Goal: Share content: Distribute website content to other platforms or users

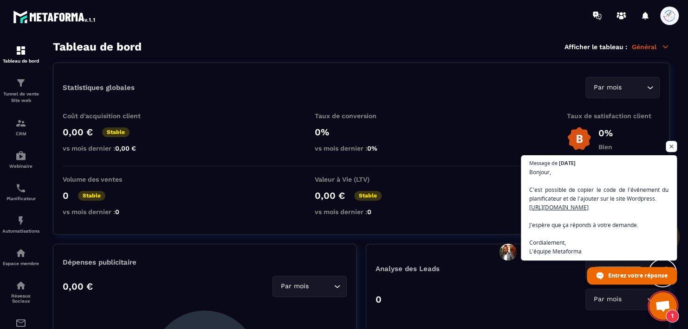
drag, startPoint x: 565, startPoint y: 205, endPoint x: 557, endPoint y: 283, distance: 77.8
click at [557, 283] on span "Message de [DATE][PERSON_NAME], C'est possible de copier le code de l'événement…" at bounding box center [599, 219] width 156 height 129
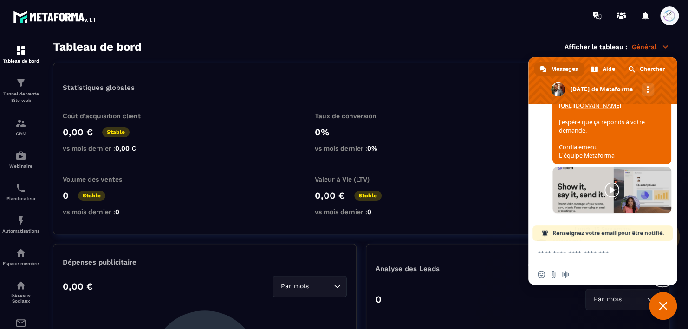
scroll to position [394, 0]
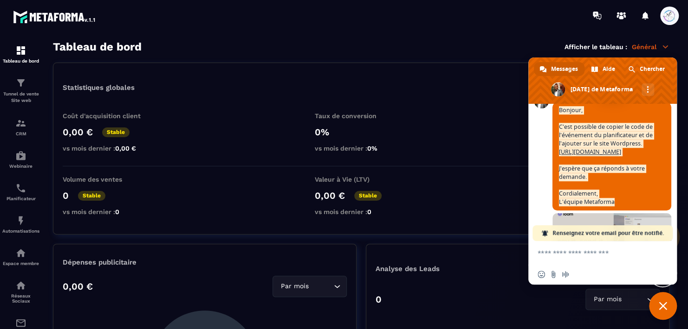
drag, startPoint x: 624, startPoint y: 207, endPoint x: 557, endPoint y: 118, distance: 111.7
click at [557, 118] on span "Bonjour, C'est possible de copier le code de l'événement du planificateur et de…" at bounding box center [611, 157] width 119 height 108
copy span "Bonjour, C'est possible de copier le code de l'événement du planificateur et de…"
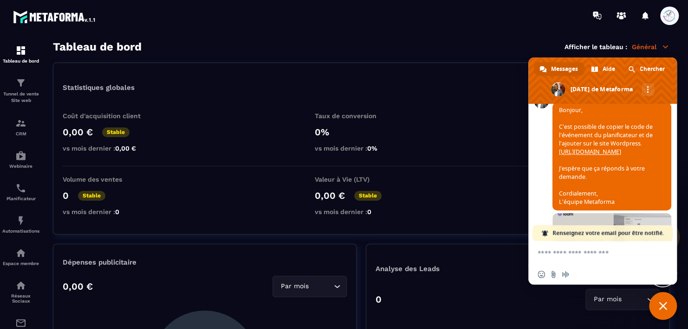
click at [476, 94] on div "Statistiques globales Par mois Loading..." at bounding box center [361, 87] width 597 height 21
click at [657, 302] on span "Fermer le chat" at bounding box center [663, 306] width 28 height 28
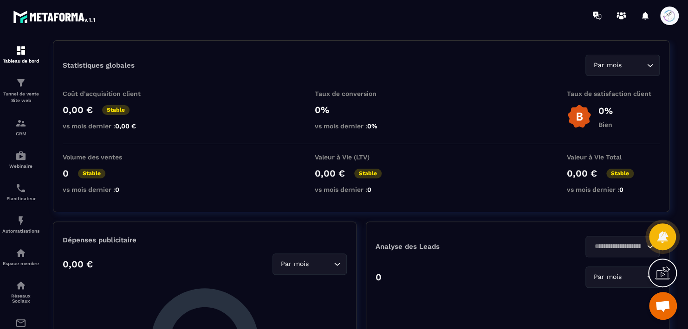
scroll to position [0, 0]
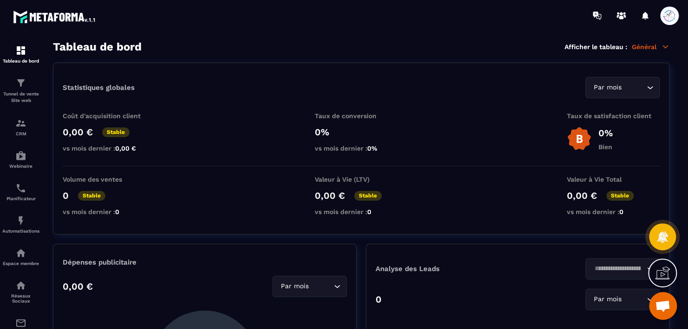
click at [669, 11] on span at bounding box center [669, 15] width 19 height 19
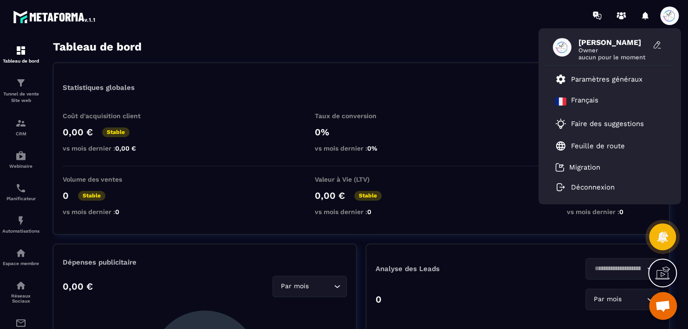
click at [469, 81] on div "Statistiques globales Par mois Loading..." at bounding box center [361, 87] width 597 height 21
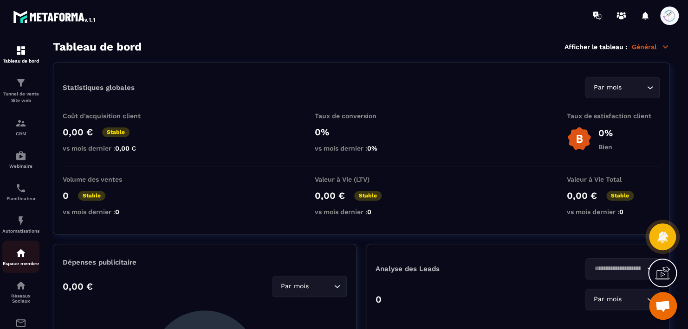
click at [19, 256] on img at bounding box center [20, 253] width 11 height 11
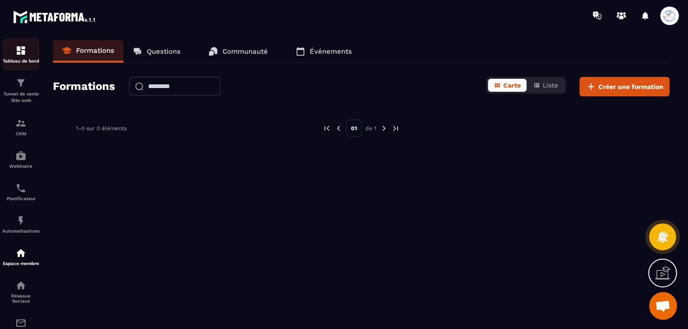
click at [21, 52] on img at bounding box center [20, 50] width 11 height 11
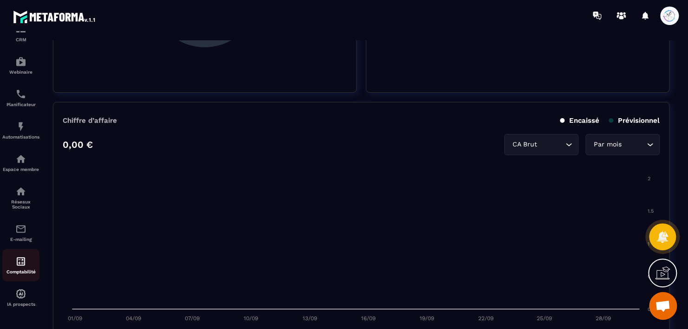
scroll to position [99, 0]
click at [19, 292] on img at bounding box center [20, 294] width 11 height 11
click at [666, 13] on span at bounding box center [669, 15] width 19 height 19
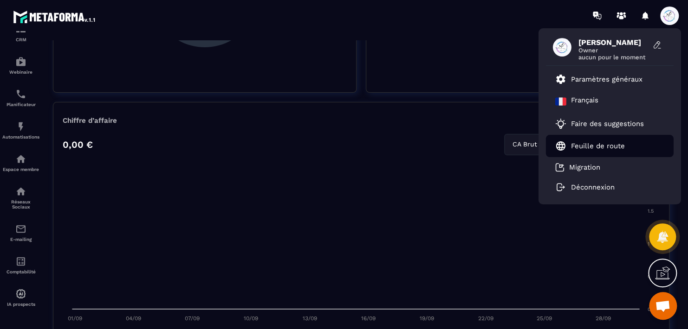
click at [603, 147] on p "Feuille de route" at bounding box center [598, 146] width 54 height 8
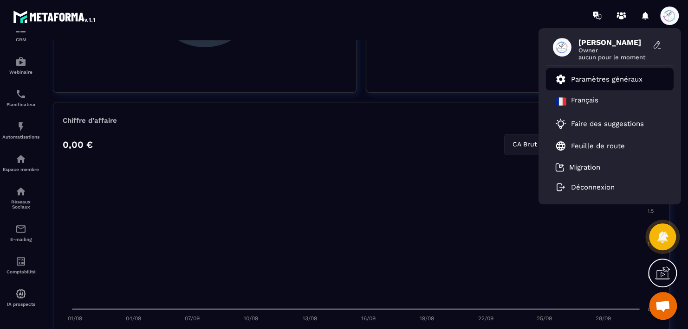
click at [611, 75] on p "Paramètres généraux" at bounding box center [606, 79] width 71 height 8
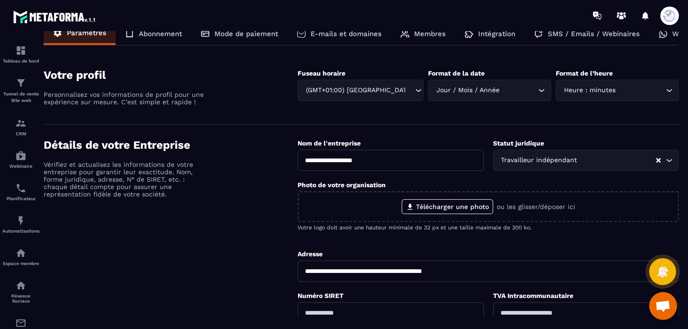
scroll to position [17, 0]
click at [500, 33] on p "Intégration" at bounding box center [496, 34] width 37 height 8
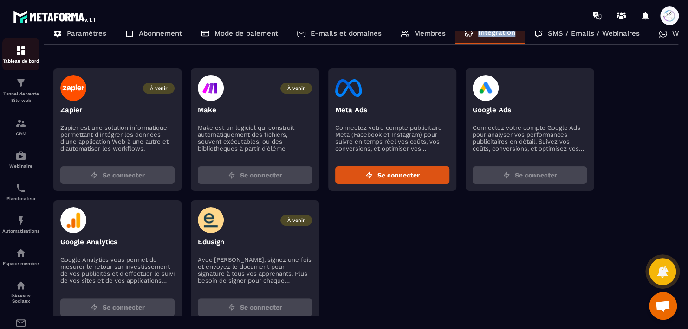
click at [21, 57] on div "Tableau de bord" at bounding box center [20, 54] width 37 height 19
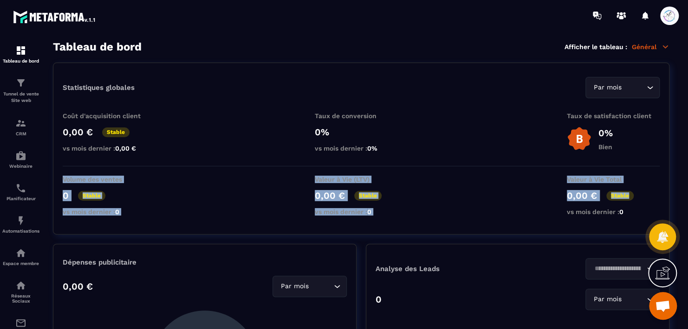
drag, startPoint x: 687, startPoint y: 149, endPoint x: 689, endPoint y: 185, distance: 35.8
click at [687, 185] on html "Tableau de bord Tunnel de vente Site web CRM Webinaire Planificateur Automatisa…" at bounding box center [344, 164] width 688 height 329
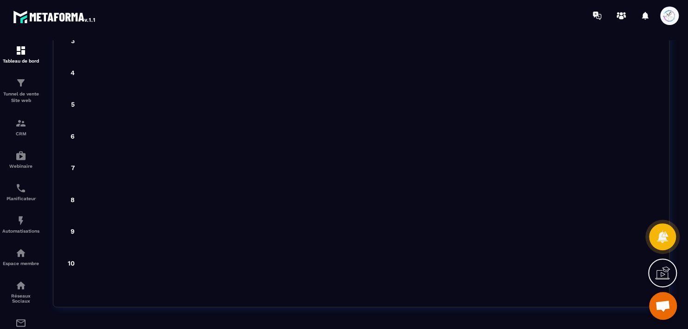
scroll to position [2489, 0]
click at [664, 309] on span "Ouvrir le chat" at bounding box center [662, 307] width 15 height 13
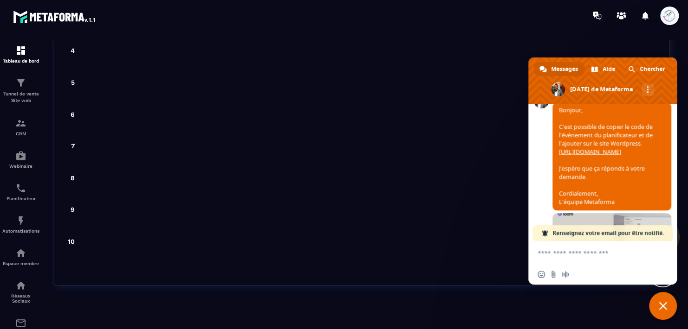
scroll to position [533, 0]
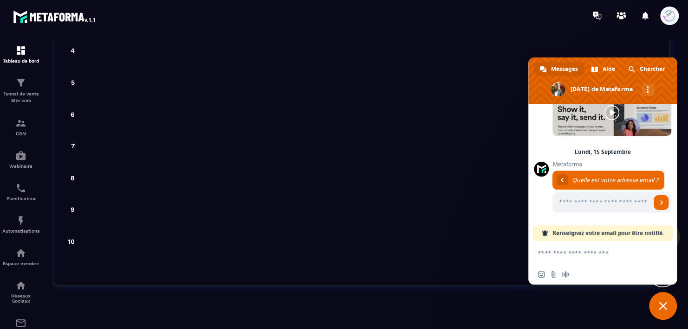
click at [607, 255] on textarea "Entrez votre message..." at bounding box center [592, 253] width 110 height 8
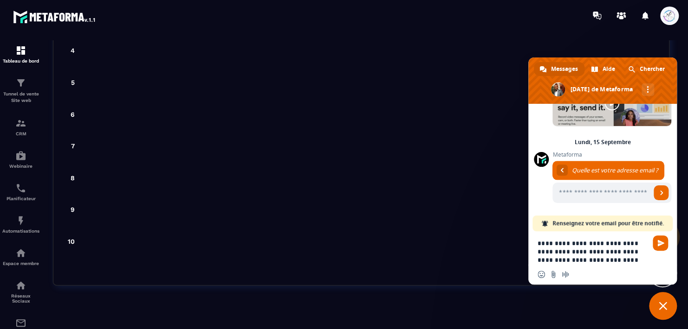
type textarea "**********"
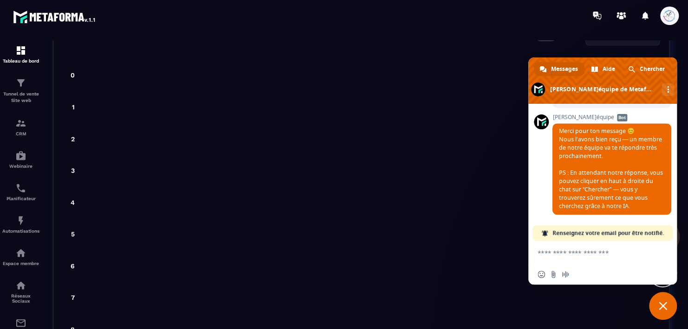
scroll to position [2303, 0]
click at [57, 17] on img at bounding box center [55, 16] width 84 height 17
drag, startPoint x: 667, startPoint y: 307, endPoint x: 629, endPoint y: 296, distance: 40.1
click at [667, 307] on span "Fermer le chat" at bounding box center [663, 306] width 28 height 28
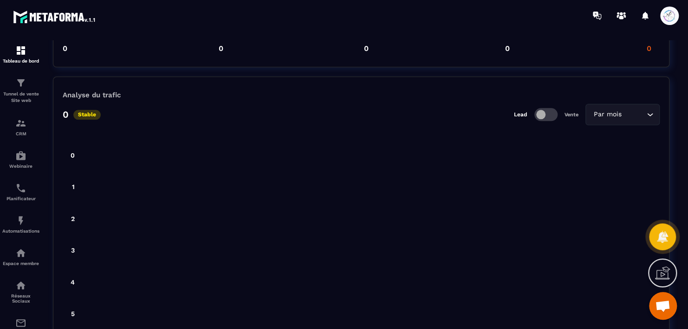
scroll to position [2257, 0]
click at [663, 235] on icon at bounding box center [662, 237] width 12 height 13
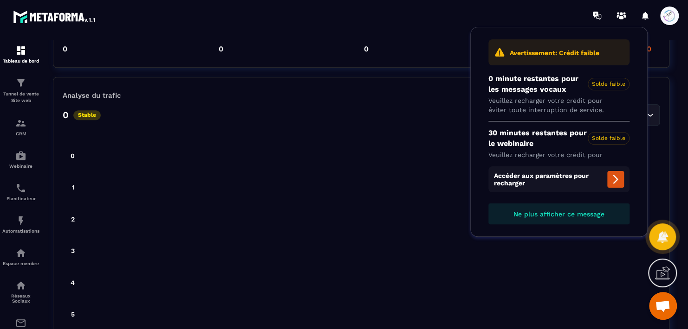
click at [593, 266] on foreignobject at bounding box center [361, 311] width 597 height 371
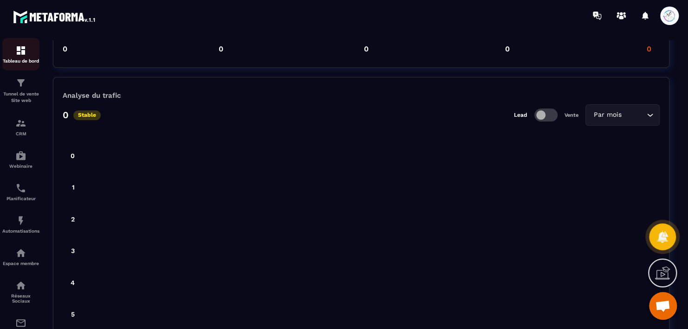
click at [22, 52] on img at bounding box center [20, 50] width 11 height 11
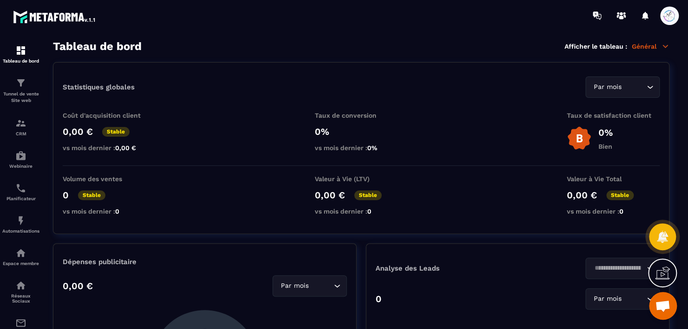
scroll to position [0, 0]
click at [664, 45] on icon at bounding box center [665, 46] width 5 height 2
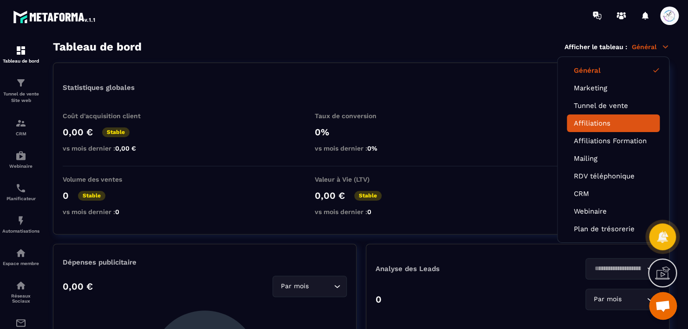
click at [589, 120] on link "Affiliations" at bounding box center [613, 123] width 79 height 8
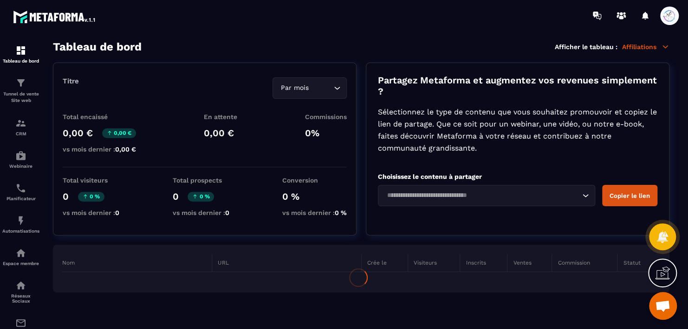
click at [658, 302] on span "Ouvrir le chat" at bounding box center [662, 307] width 15 height 13
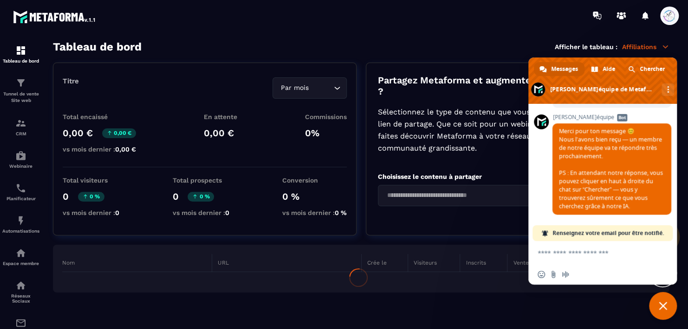
scroll to position [563, 0]
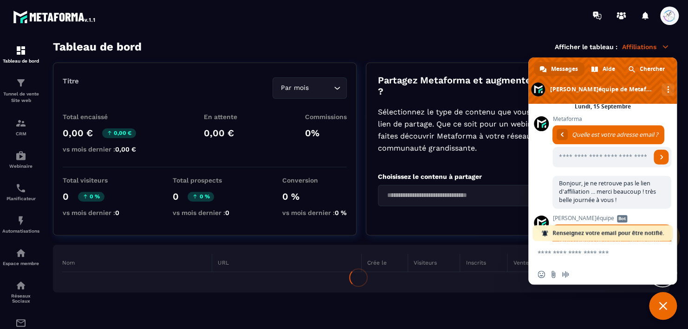
click at [620, 254] on textarea "Entrez votre message..." at bounding box center [592, 253] width 110 height 8
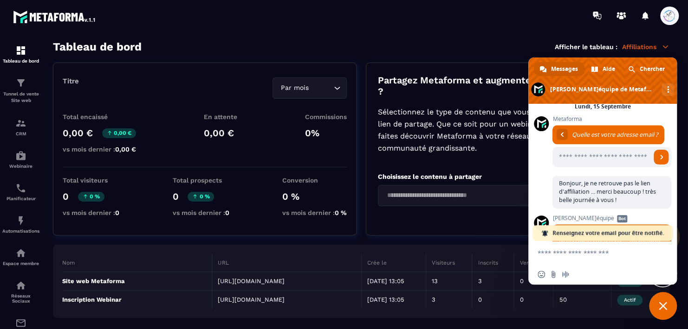
click at [562, 252] on textarea "Entrez votre message..." at bounding box center [592, 253] width 110 height 8
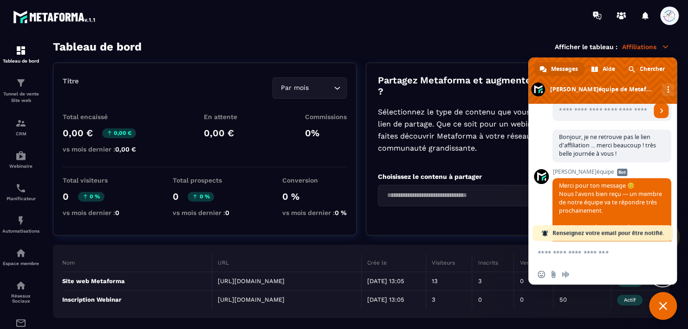
drag, startPoint x: 634, startPoint y: 159, endPoint x: 604, endPoint y: 252, distance: 98.5
click at [604, 252] on textarea "Entrez votre message..." at bounding box center [592, 253] width 110 height 8
type textarea "**********"
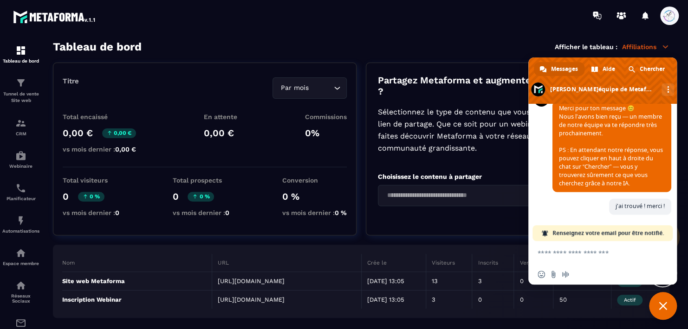
scroll to position [563, 0]
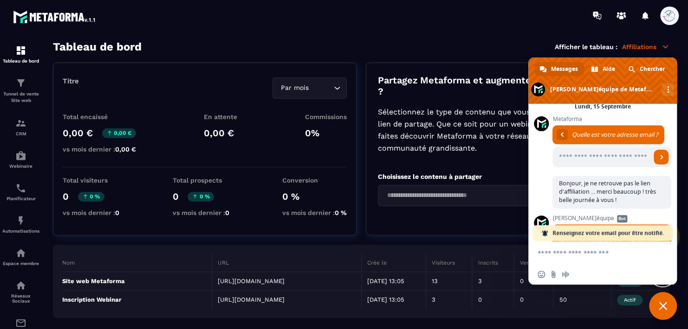
click at [658, 303] on span "Fermer le chat" at bounding box center [662, 306] width 8 height 8
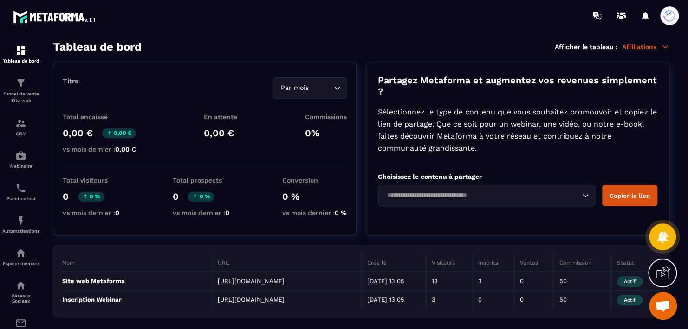
drag, startPoint x: 323, startPoint y: 285, endPoint x: 209, endPoint y: 273, distance: 114.8
click at [209, 273] on tr "Site web Metaforma [URL][DOMAIN_NAME] [DATE] 13:05 13 3 0 50 Actif" at bounding box center [361, 281] width 598 height 19
copy tr "[URL][DOMAIN_NAME]"
click at [19, 58] on div "Tableau de bord" at bounding box center [20, 54] width 37 height 19
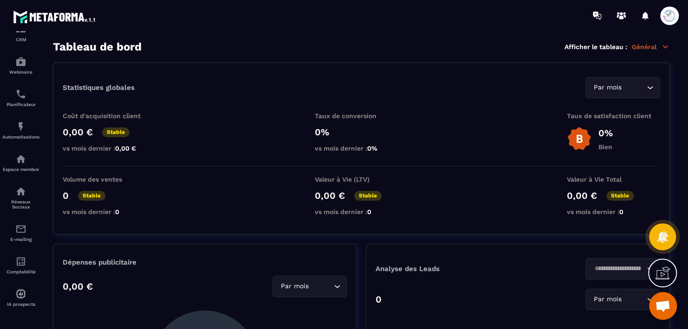
click at [664, 45] on icon at bounding box center [665, 47] width 8 height 8
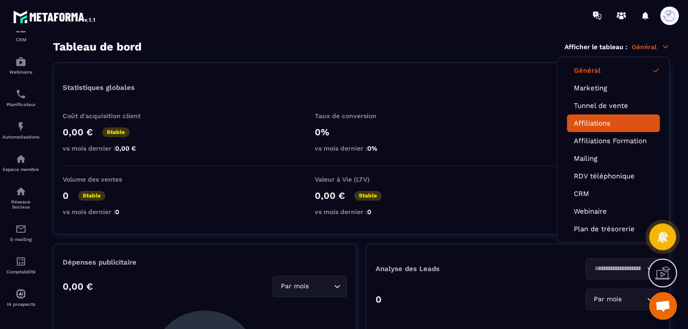
click at [606, 125] on link "Affiliations" at bounding box center [613, 123] width 79 height 8
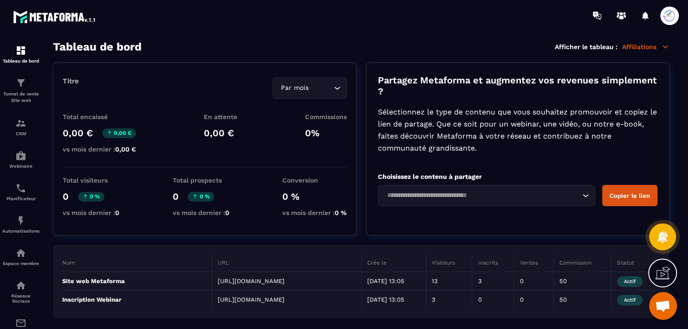
scroll to position [10, 0]
drag, startPoint x: 296, startPoint y: 301, endPoint x: 215, endPoint y: 293, distance: 81.6
click at [215, 293] on td "[URL][DOMAIN_NAME]" at bounding box center [286, 300] width 149 height 19
copy td "[URL][DOMAIN_NAME]"
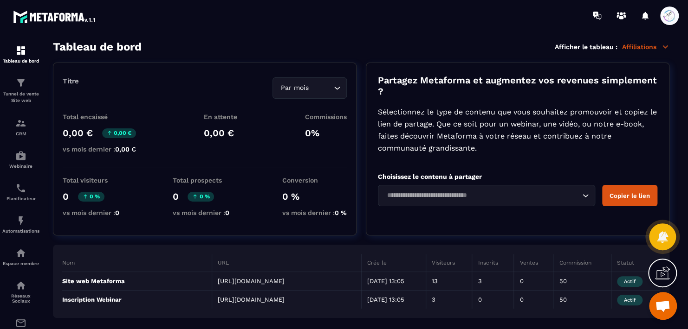
click at [663, 45] on icon at bounding box center [665, 47] width 8 height 8
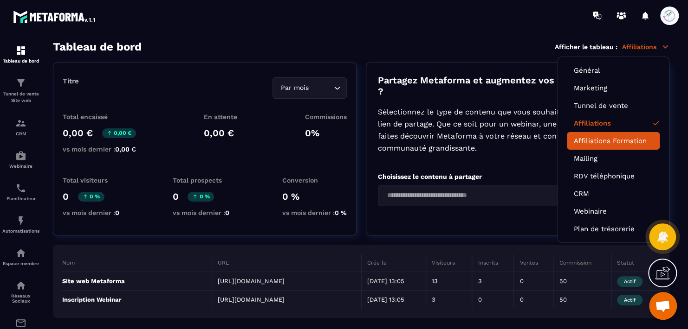
click at [632, 141] on link "Affiliations Formation" at bounding box center [613, 141] width 79 height 8
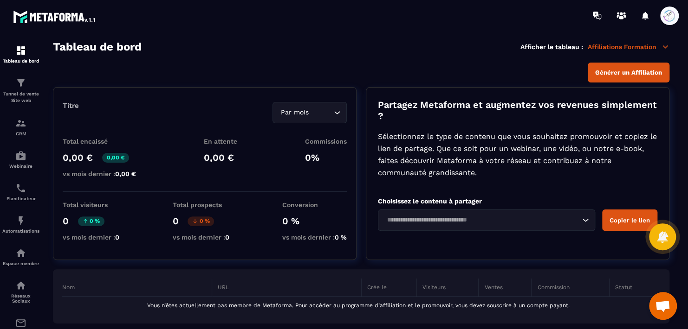
scroll to position [2, 0]
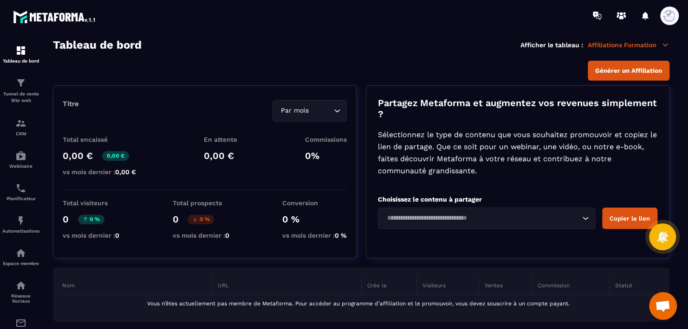
click at [587, 219] on icon "Search for option" at bounding box center [584, 218] width 9 height 9
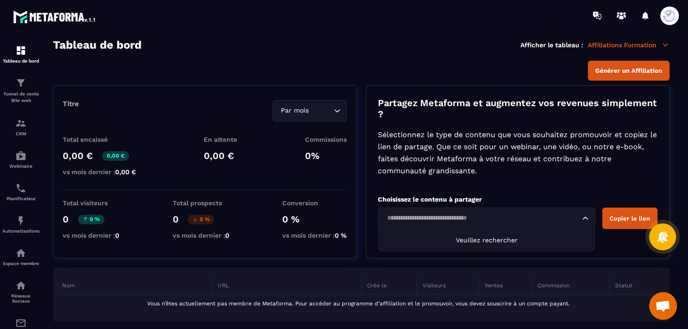
click at [543, 213] on input "Search for option" at bounding box center [482, 218] width 196 height 10
click at [472, 213] on input "Search for option" at bounding box center [482, 218] width 196 height 10
click at [514, 187] on div "Partagez Metaforma et augmentez vos revenues simplement ? Sélectionnez le type …" at bounding box center [517, 171] width 303 height 173
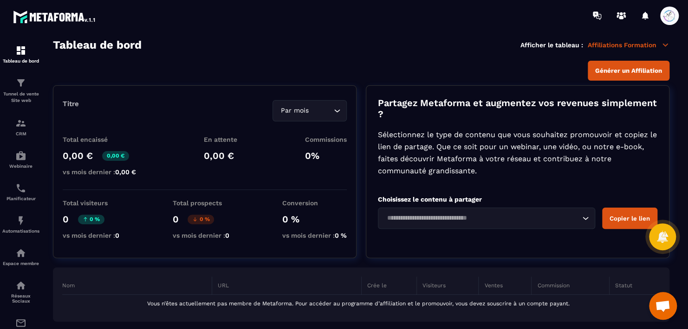
click at [487, 213] on input "Search for option" at bounding box center [482, 218] width 196 height 10
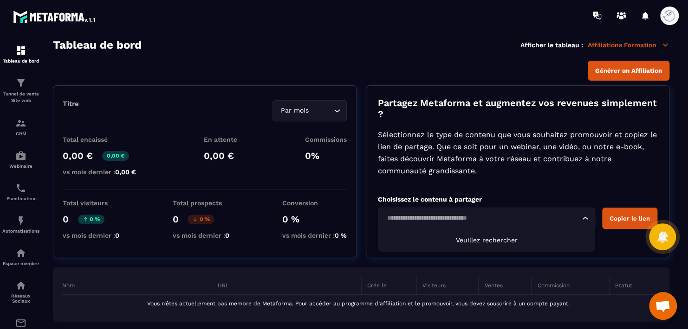
click at [490, 219] on input "Search for option" at bounding box center [482, 218] width 196 height 10
click at [587, 215] on icon "Search for option" at bounding box center [584, 218] width 9 height 9
click at [586, 215] on icon "Search for option" at bounding box center [584, 218] width 9 height 9
click at [481, 214] on input "Search for option" at bounding box center [482, 218] width 196 height 10
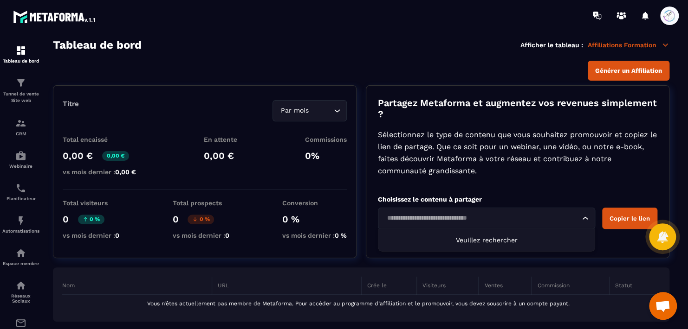
click at [491, 237] on span "Veuillez rechercher" at bounding box center [486, 240] width 62 height 7
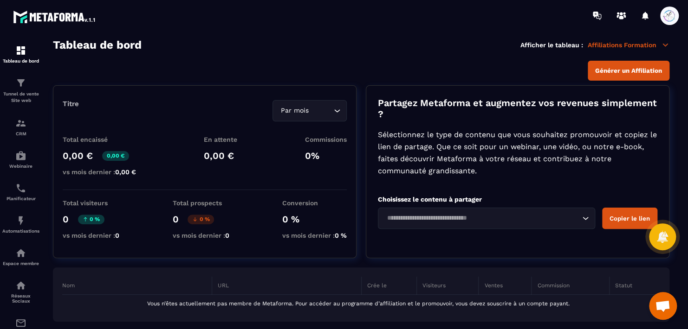
click at [516, 178] on div "Partagez Metaforma et augmentez vos revenues simplement ? Sélectionnez le type …" at bounding box center [517, 171] width 303 height 173
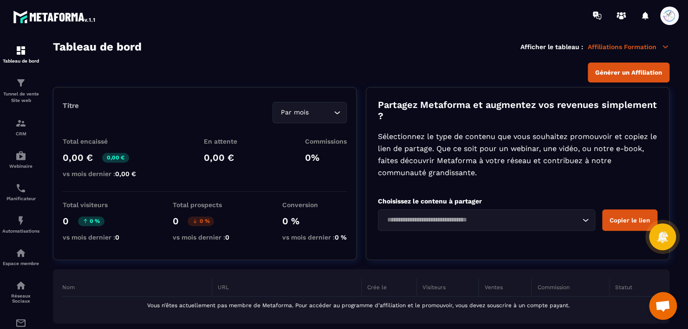
scroll to position [0, 0]
click at [627, 219] on button "Copier le lien" at bounding box center [629, 220] width 55 height 21
click at [583, 220] on icon "Search for option" at bounding box center [584, 220] width 9 height 9
click at [487, 242] on span "Veuillez rechercher" at bounding box center [486, 242] width 62 height 7
click at [479, 218] on input "Search for option" at bounding box center [482, 220] width 196 height 10
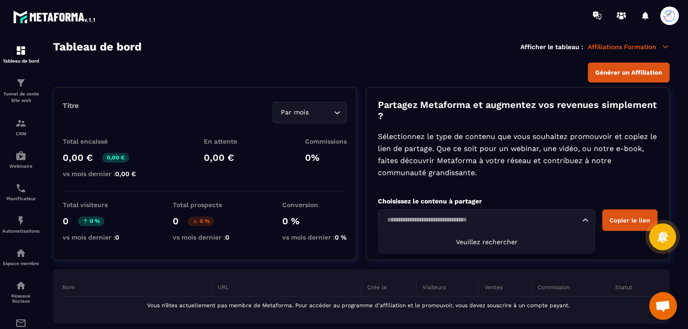
click at [480, 216] on input "Search for option" at bounding box center [482, 220] width 196 height 10
click at [496, 215] on input "Search for option" at bounding box center [482, 220] width 196 height 10
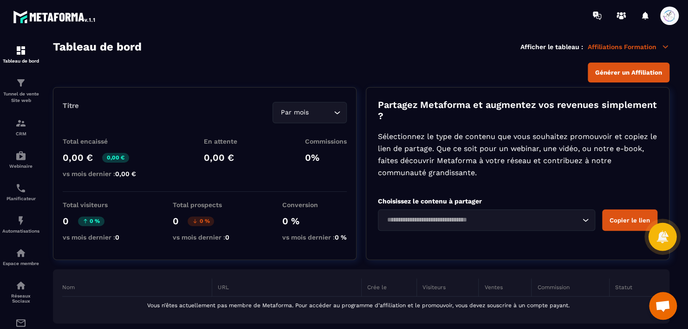
click at [660, 230] on icon at bounding box center [661, 236] width 13 height 13
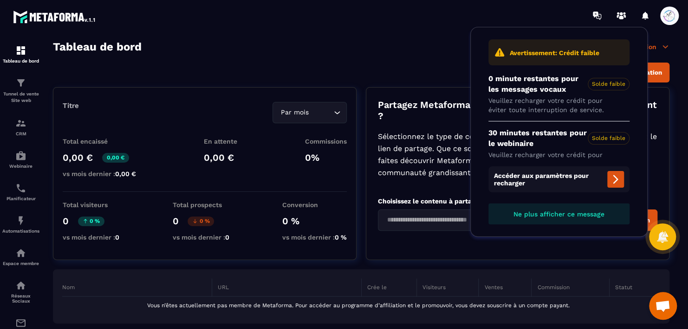
click at [614, 176] on icon at bounding box center [615, 179] width 5 height 9
